Goal: Information Seeking & Learning: Stay updated

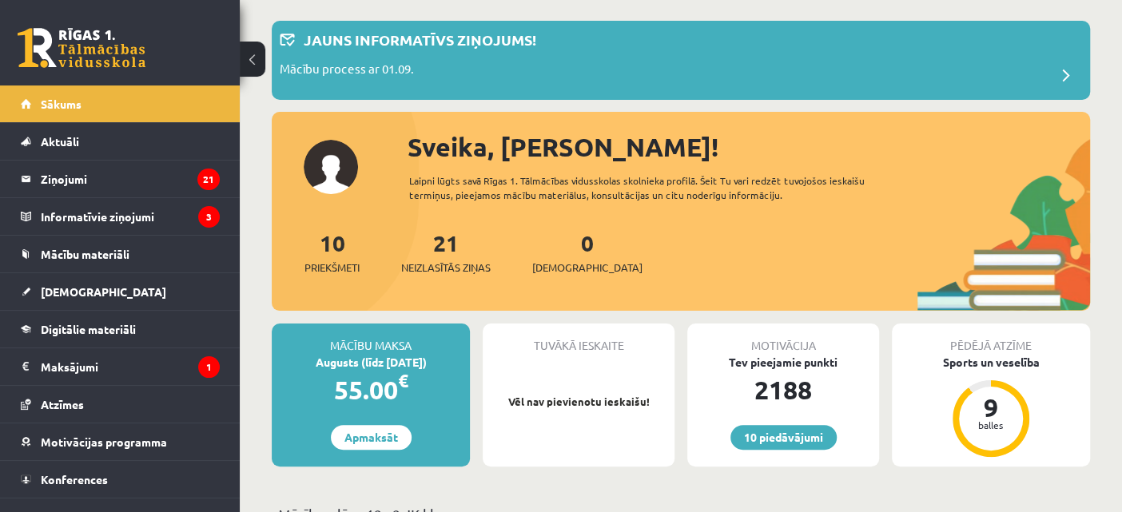
scroll to position [84, 0]
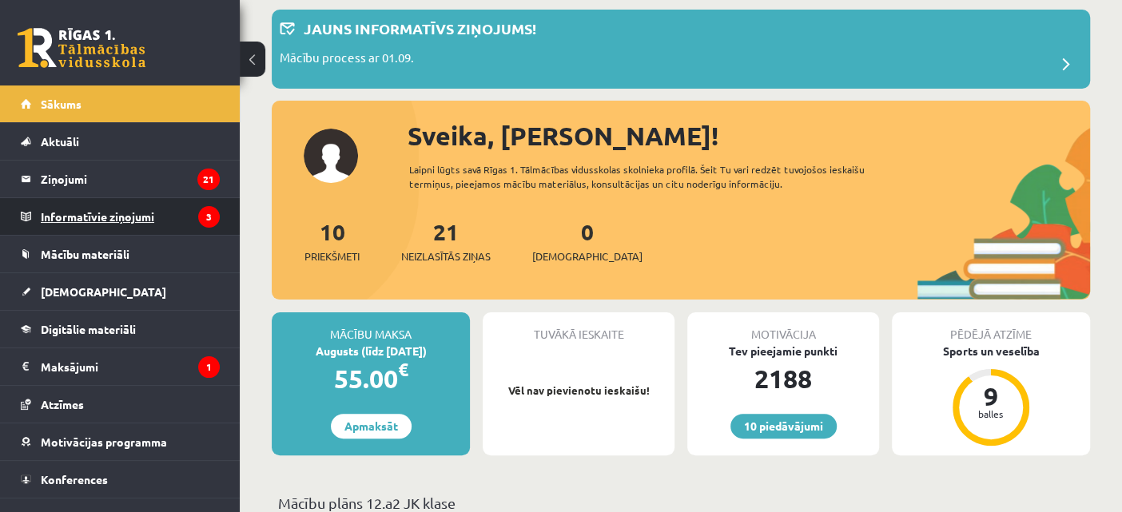
click at [82, 214] on legend "Informatīvie ziņojumi 3" at bounding box center [130, 216] width 179 height 37
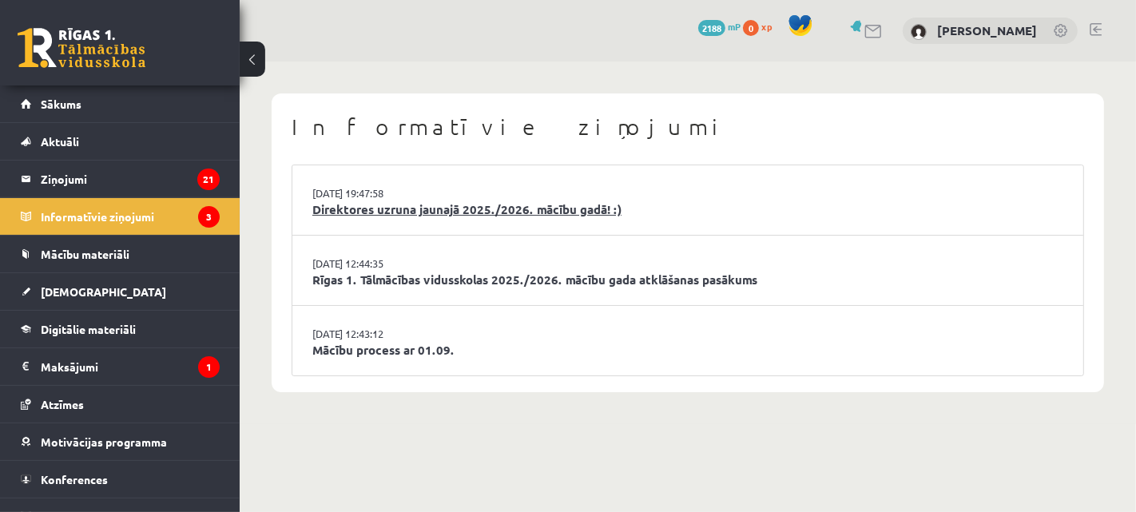
click at [510, 203] on link "Direktores uzruna jaunajā 2025./2026. mācību gadā! :)" at bounding box center [687, 210] width 751 height 18
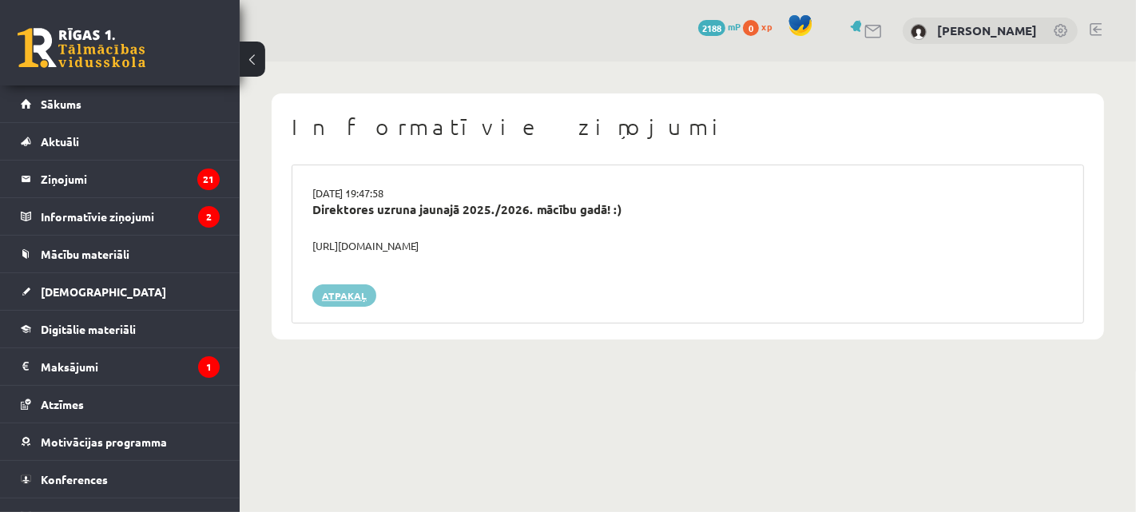
click at [353, 295] on link "Atpakaļ" at bounding box center [344, 295] width 64 height 22
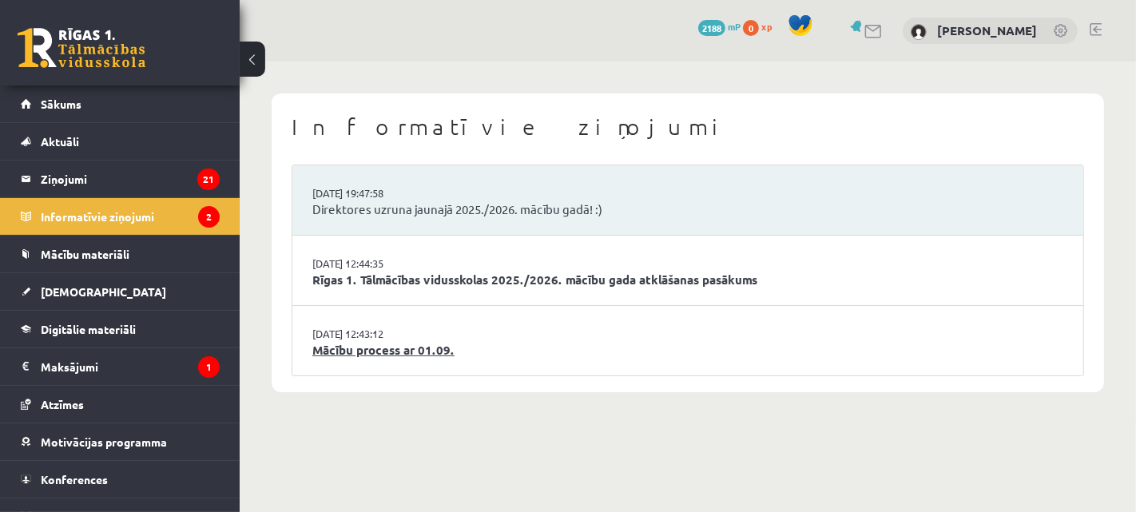
click at [373, 348] on link "Mācību process ar 01.09." at bounding box center [687, 350] width 751 height 18
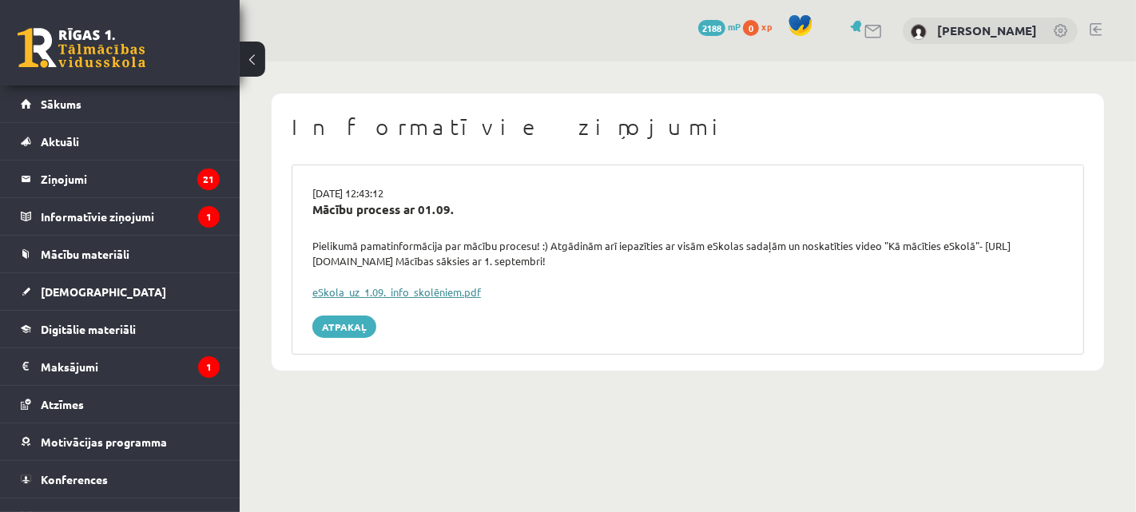
click at [440, 292] on link "eSkola_uz_1.09._info_skolēniem.pdf" at bounding box center [396, 292] width 169 height 14
click at [67, 289] on span "[DEMOGRAPHIC_DATA]" at bounding box center [103, 291] width 125 height 14
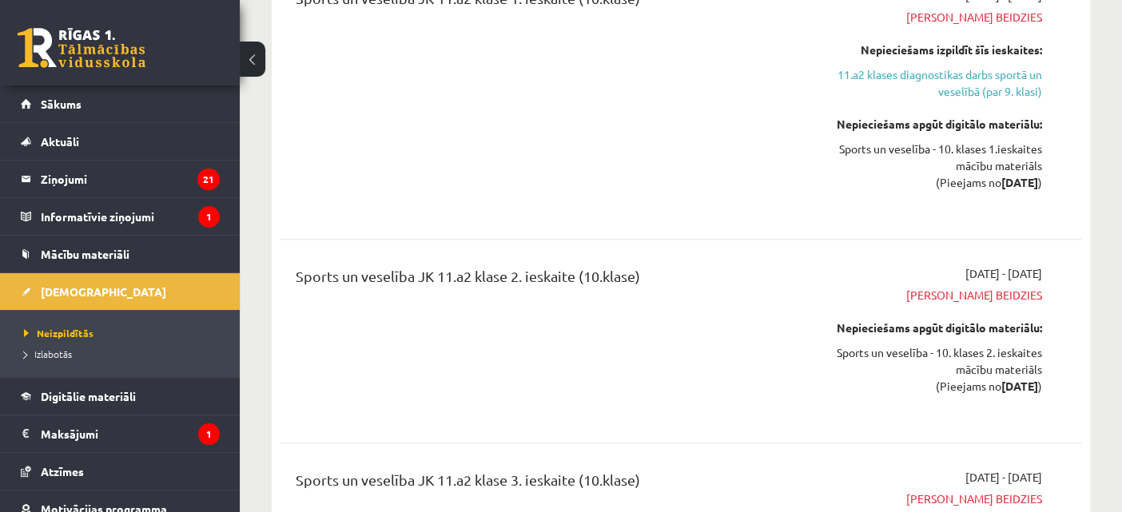
scroll to position [369, 0]
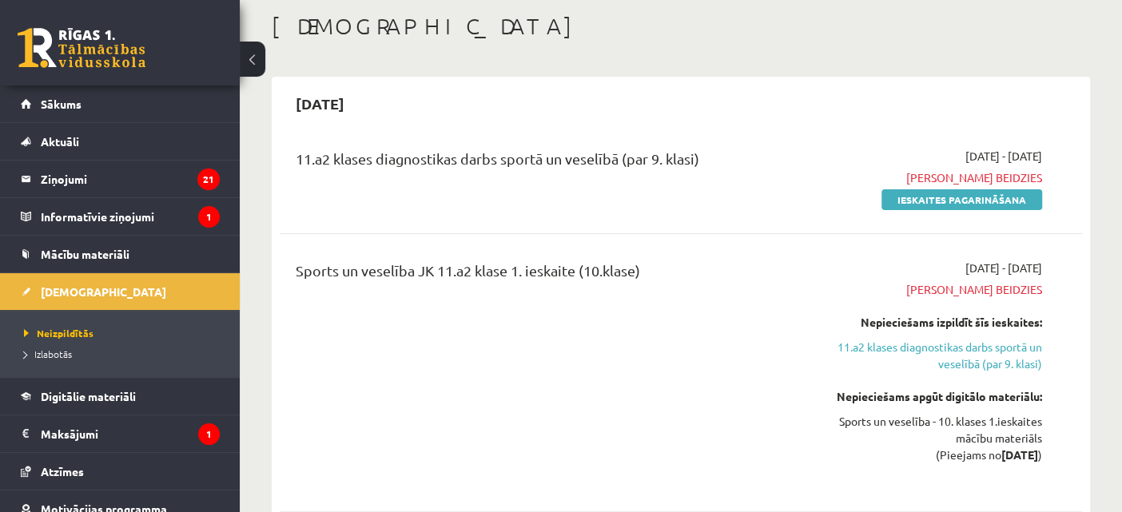
drag, startPoint x: 1102, startPoint y: 104, endPoint x: 1103, endPoint y: 52, distance: 51.9
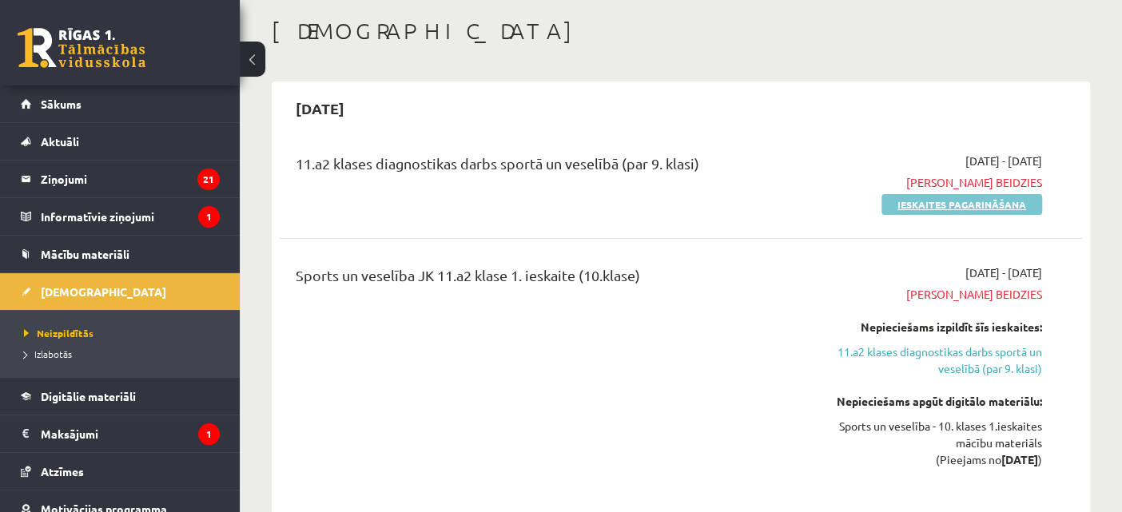
click at [975, 210] on link "Ieskaites pagarināšana" at bounding box center [961, 204] width 161 height 21
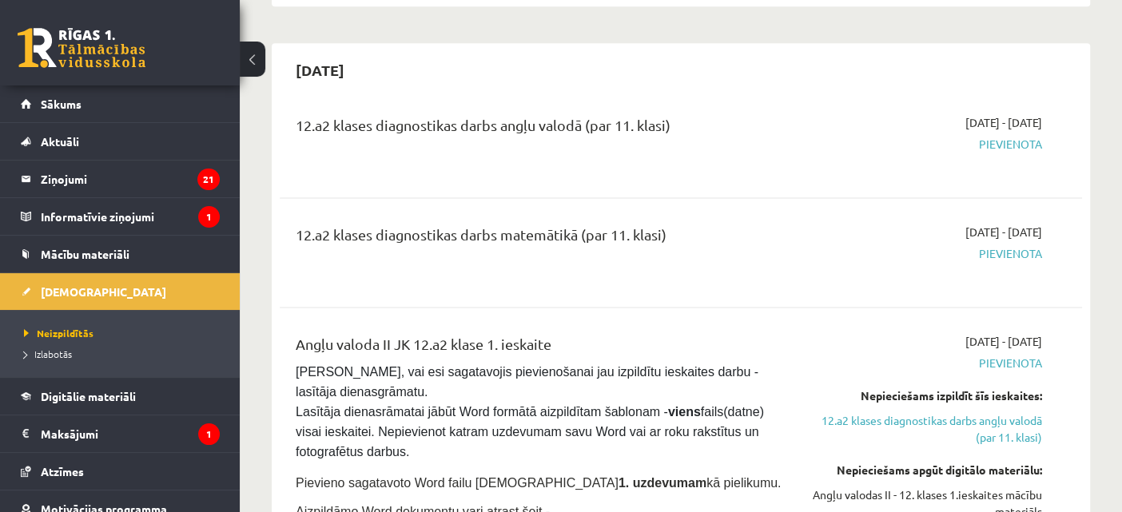
scroll to position [1283, 0]
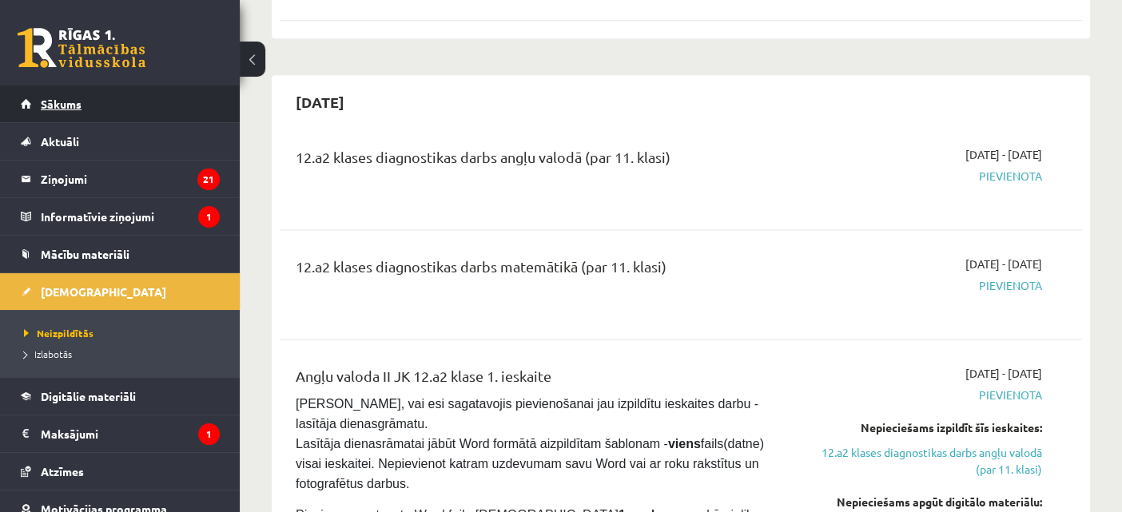
click at [105, 94] on link "Sākums" at bounding box center [120, 103] width 199 height 37
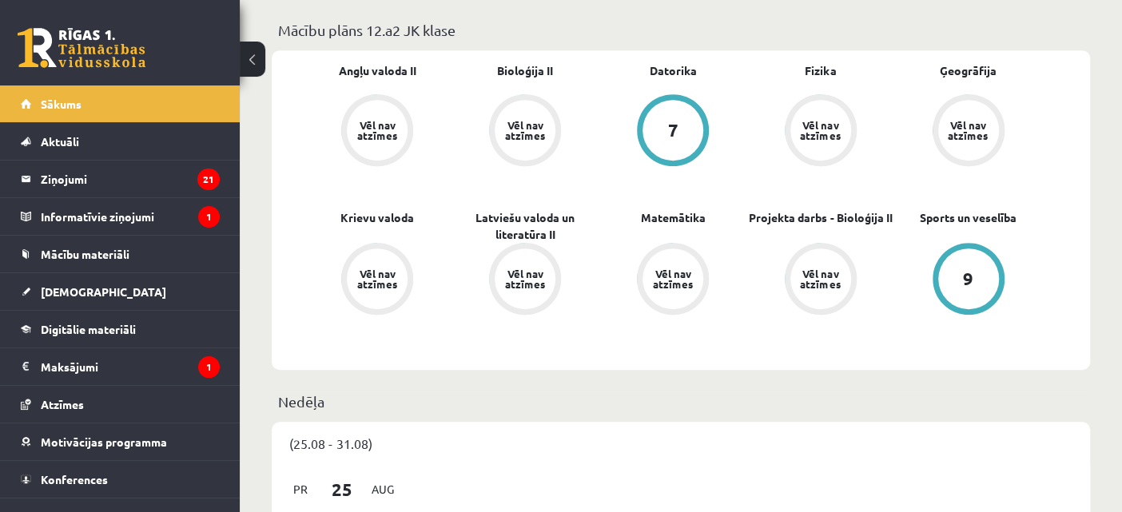
scroll to position [579, 0]
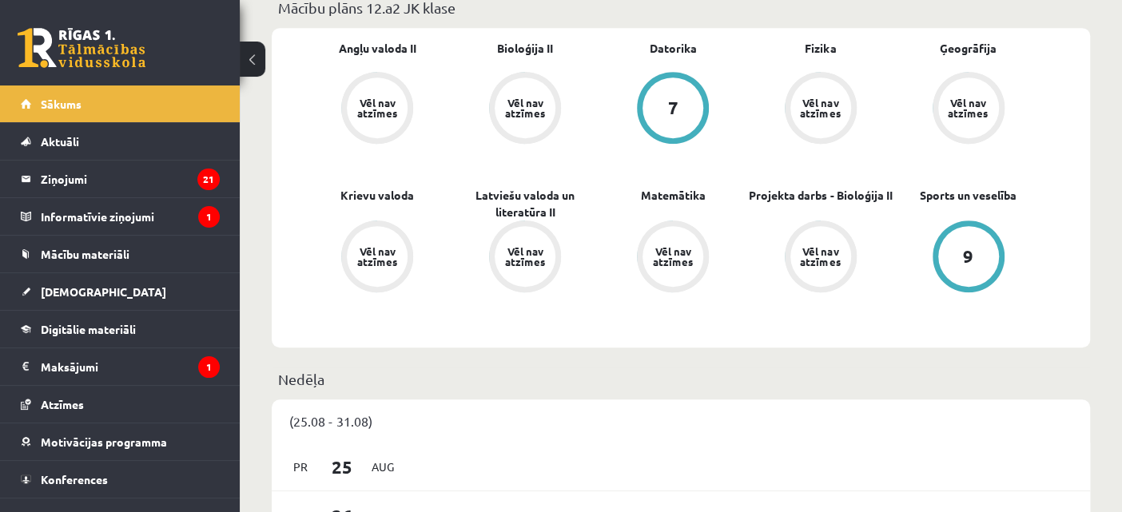
click at [856, 380] on p "Nedēļa" at bounding box center [680, 379] width 805 height 22
click at [119, 382] on legend "Maksājumi 1" at bounding box center [130, 366] width 179 height 37
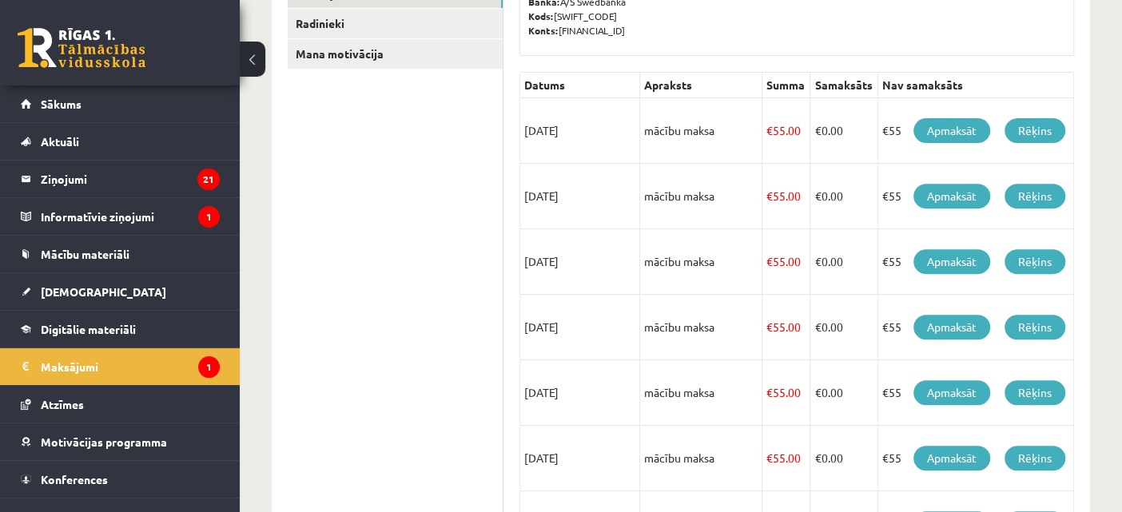
scroll to position [293, 0]
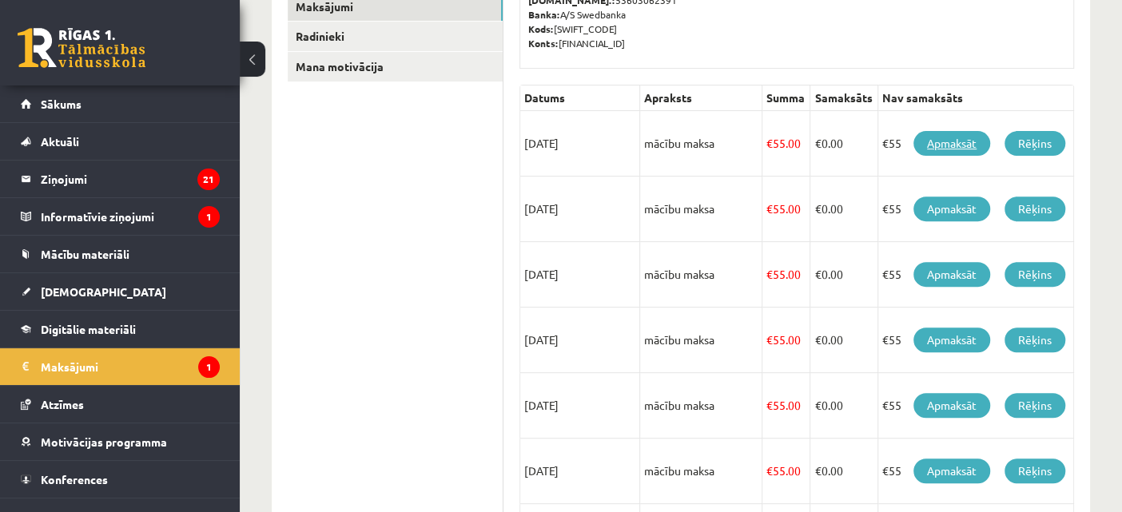
click at [948, 134] on link "Apmaksāt" at bounding box center [951, 143] width 77 height 25
